Goal: Find specific page/section: Find specific page/section

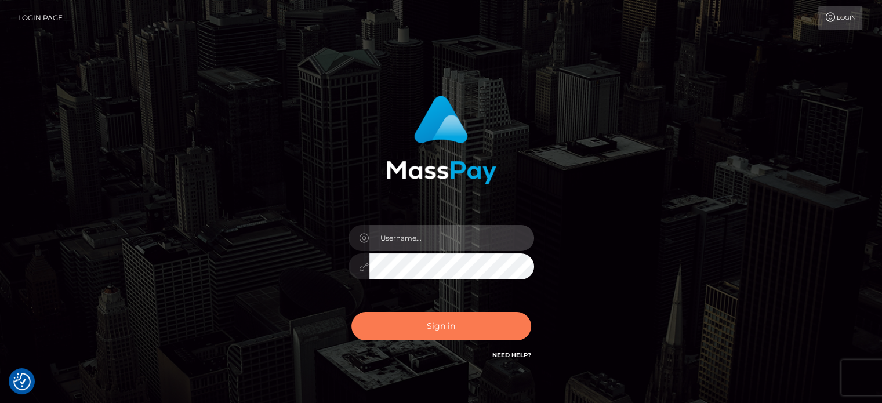
type input "[PERSON_NAME].ctfo"
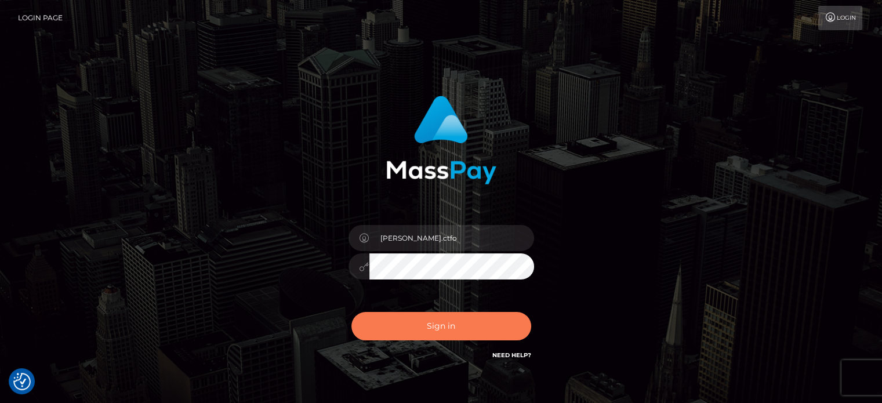
click at [478, 334] on button "Sign in" at bounding box center [441, 326] width 180 height 28
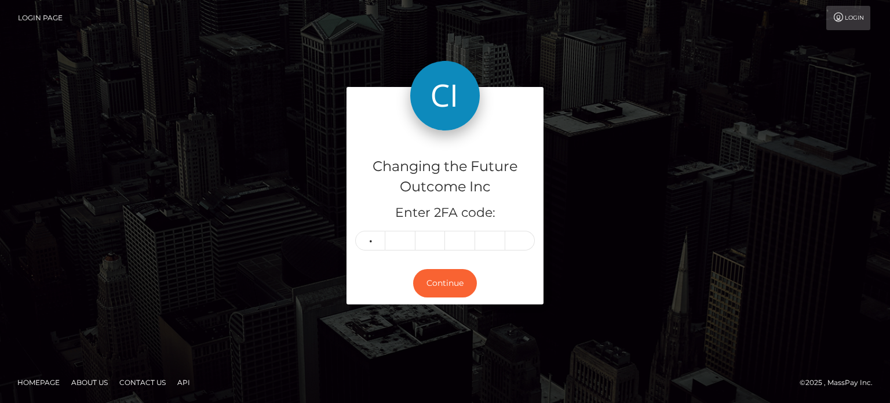
type input "7"
type input "4"
type input "6"
type input "7"
type input "1"
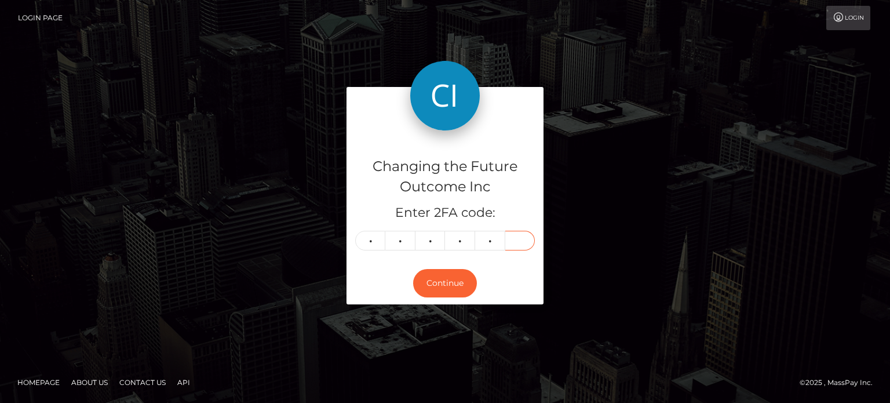
type input "9"
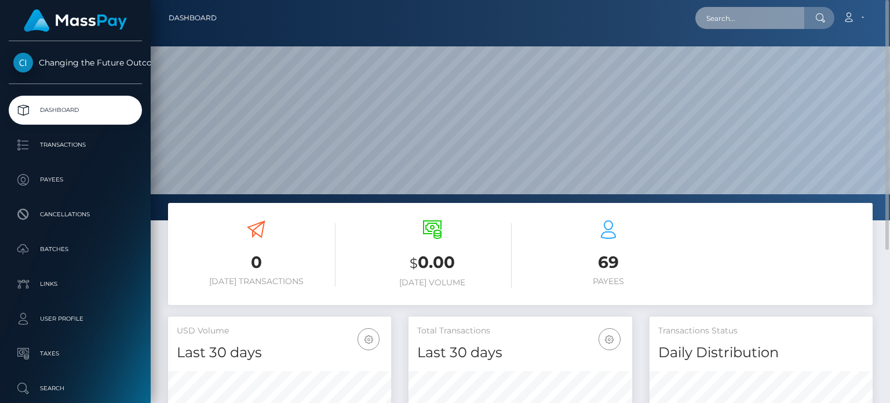
click at [735, 20] on input "text" at bounding box center [750, 18] width 109 height 22
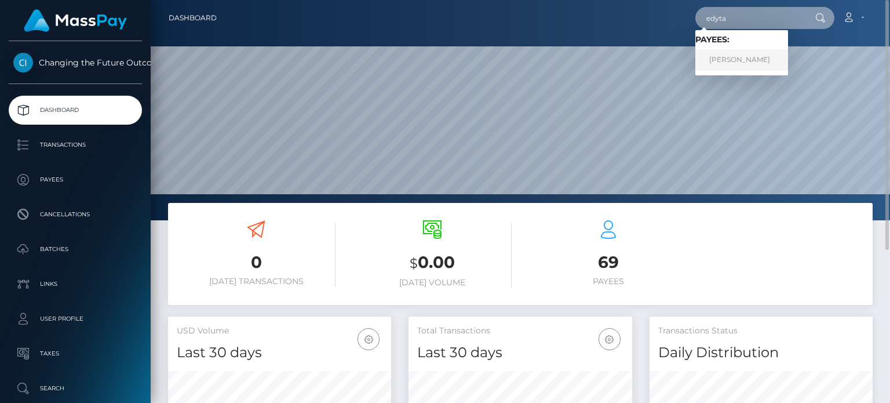
type input "edyta"
click at [741, 63] on link "Edyta Lipkowska" at bounding box center [742, 59] width 93 height 21
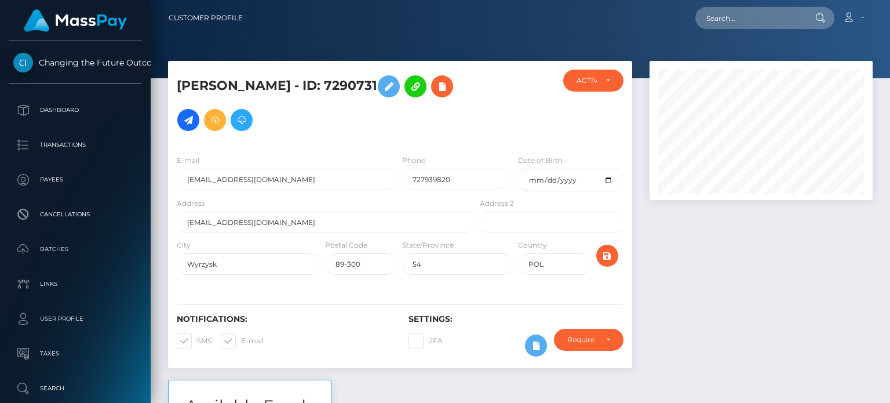
click at [43, 30] on img at bounding box center [75, 20] width 103 height 23
